Goal: Task Accomplishment & Management: Use online tool/utility

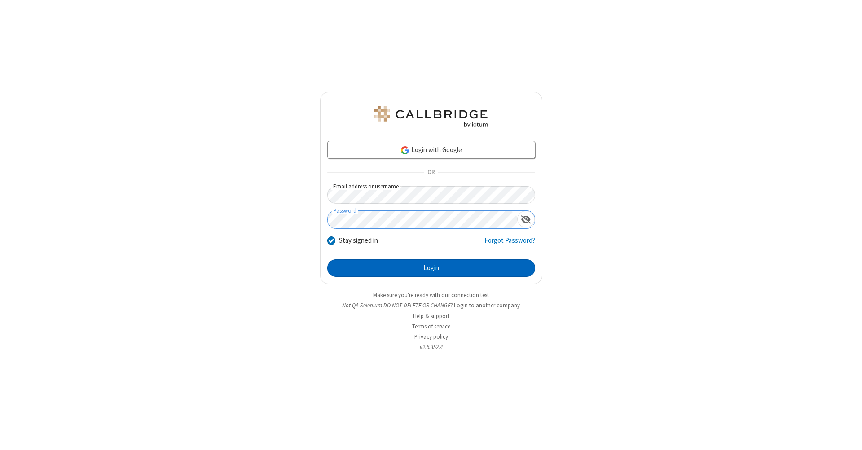
click at [431, 268] on button "Login" at bounding box center [431, 268] width 208 height 18
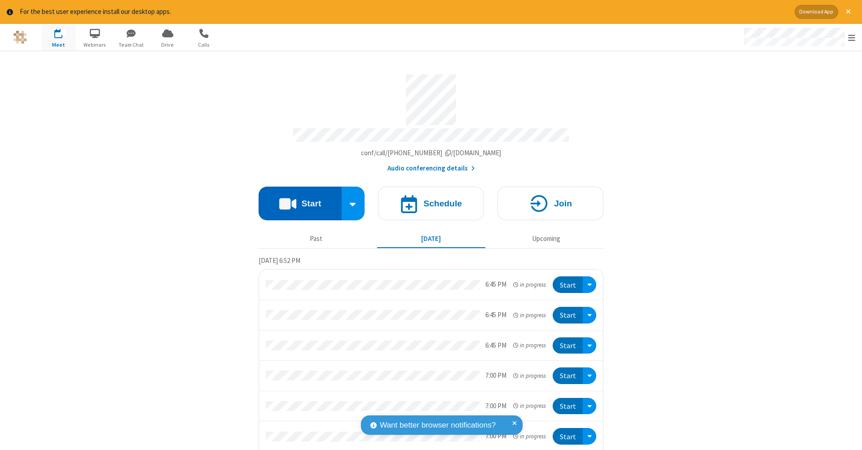
click at [296, 199] on button "Start" at bounding box center [299, 204] width 83 height 34
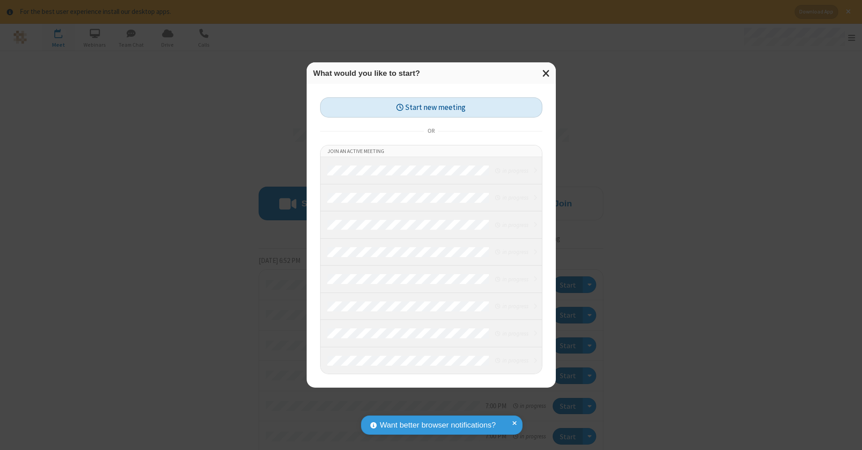
click at [431, 107] on button "Start new meeting" at bounding box center [431, 107] width 222 height 20
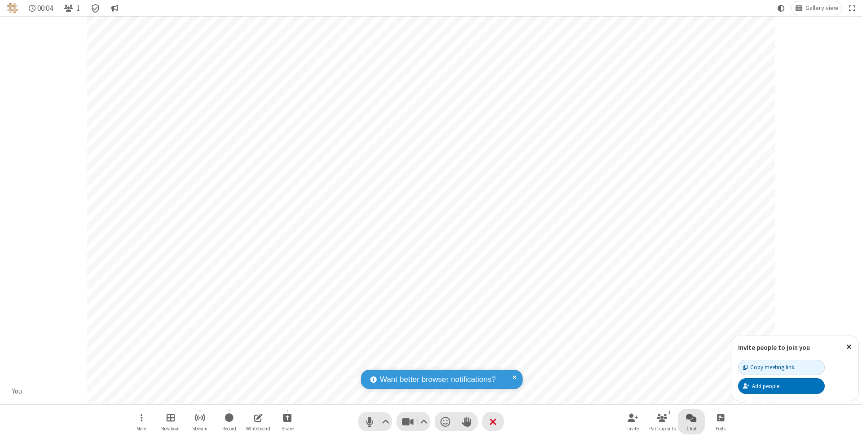
click at [691, 417] on span "Open chat" at bounding box center [691, 417] width 11 height 11
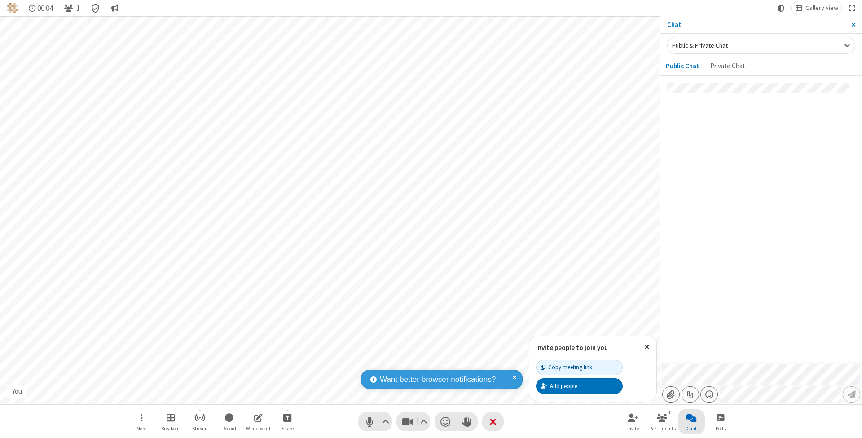
type input "C:\fakepath\doc_test.docx"
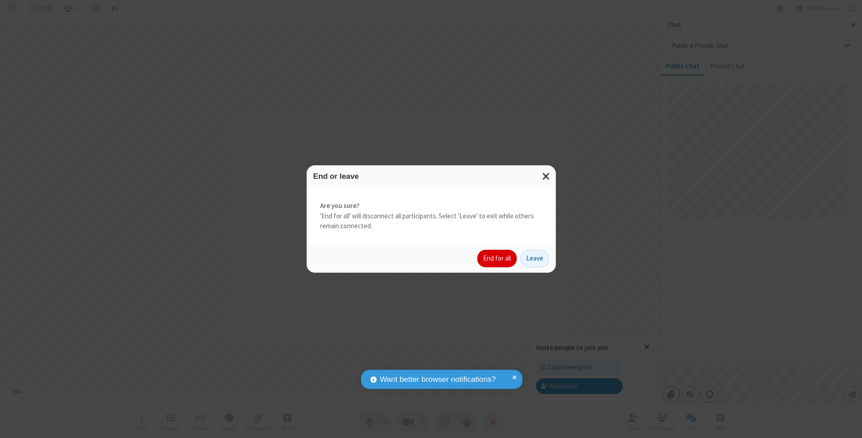
click at [497, 258] on button "End for all" at bounding box center [496, 259] width 39 height 18
